Goal: Find specific page/section: Find specific page/section

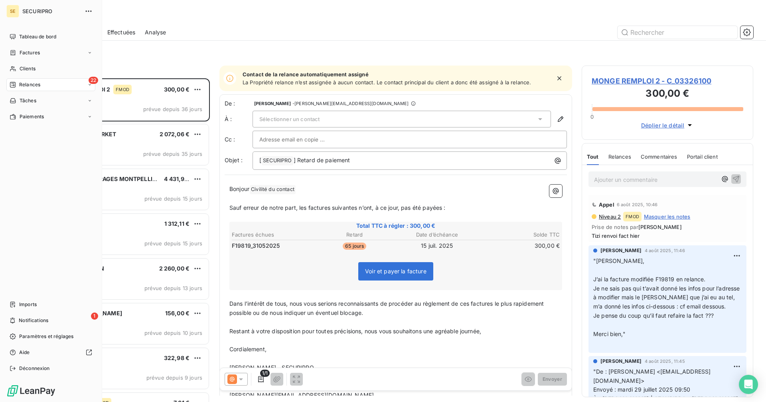
scroll to position [317, 166]
click at [44, 69] on div "Clients" at bounding box center [50, 68] width 89 height 13
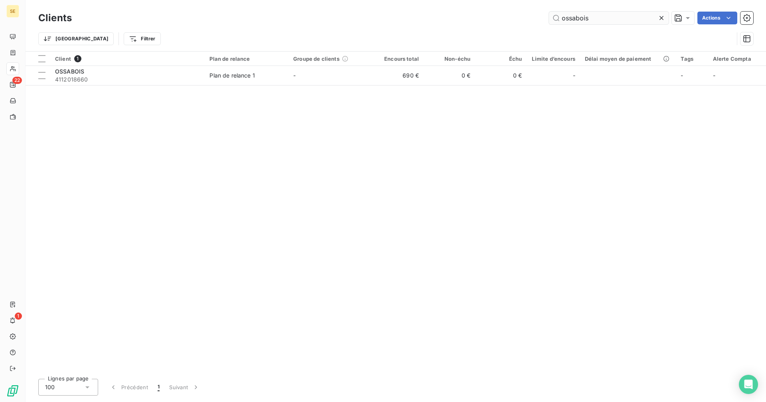
click at [597, 19] on input "ossabois" at bounding box center [609, 18] width 120 height 13
drag, startPoint x: 597, startPoint y: 19, endPoint x: 557, endPoint y: 23, distance: 40.1
click at [557, 23] on input "ossabois" at bounding box center [609, 18] width 120 height 13
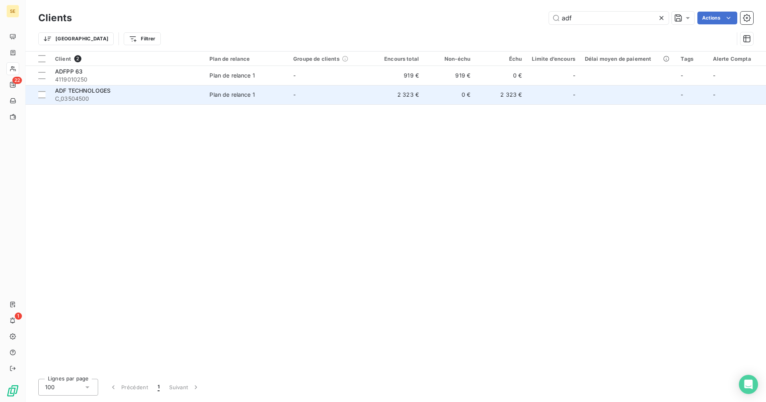
type input "adf"
click at [231, 91] on div "Plan de relance 1" at bounding box center [233, 95] width 46 height 8
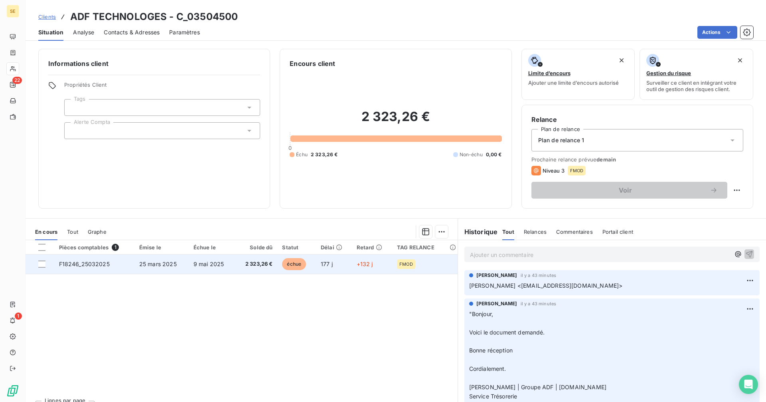
click at [245, 261] on span "2 323,26 €" at bounding box center [256, 264] width 33 height 8
